Goal: Task Accomplishment & Management: Manage account settings

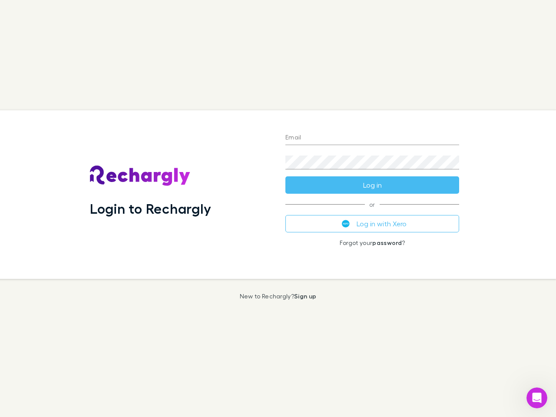
click at [278, 209] on div "Login to Rechargly" at bounding box center [181, 194] width 196 height 169
click at [373, 138] on input "Email" at bounding box center [373, 138] width 174 height 14
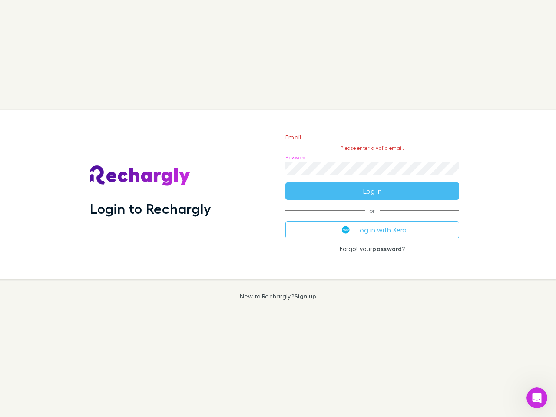
click at [373, 185] on form "Email Please enter a valid email. Password Log in" at bounding box center [373, 162] width 174 height 76
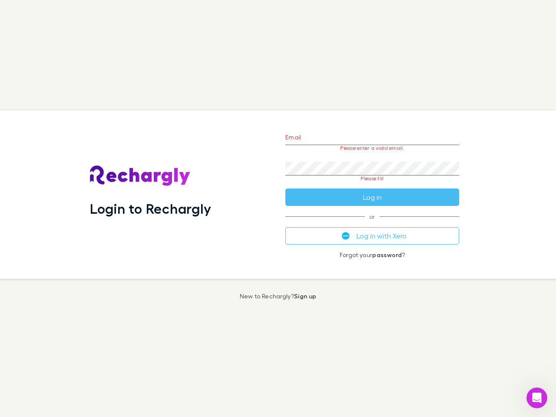
click at [373, 224] on div "Email Please enter a valid email. Password Please fill Log in or Log in with Xe…" at bounding box center [373, 194] width 188 height 169
click at [537, 398] on icon "Open Intercom Messenger" at bounding box center [537, 398] width 14 height 14
